Goal: Transaction & Acquisition: Purchase product/service

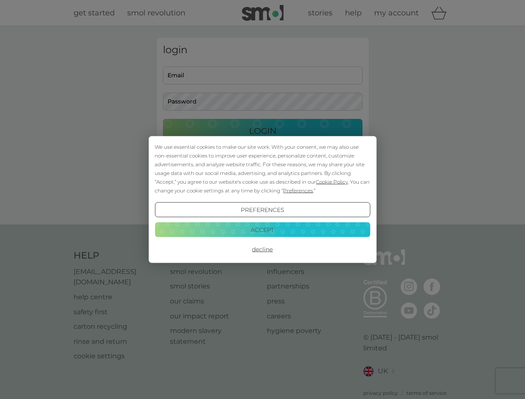
click at [332, 182] on span "Cookie Policy" at bounding box center [332, 182] width 32 height 6
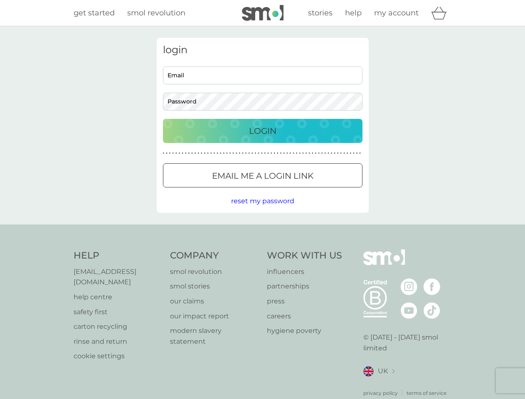
click at [297, 190] on div "login Email Password Login ● ● ● ● ● ● ● ● ● ● ● ● ● ● ● ● ● ● ● ● ● ● ● ● ● ● …" at bounding box center [263, 125] width 212 height 175
click at [262, 210] on div "login Email Password Login ● ● ● ● ● ● ● ● ● ● ● ● ● ● ● ● ● ● ● ● ● ● ● ● ● ● …" at bounding box center [263, 125] width 212 height 175
click at [262, 250] on div "Help [EMAIL_ADDRESS][DOMAIN_NAME] help centre safety first carton recycling rin…" at bounding box center [263, 324] width 378 height 148
click at [262, 230] on div "Help [EMAIL_ADDRESS][DOMAIN_NAME] help centre safety first carton recycling rin…" at bounding box center [262, 324] width 525 height 198
